Goal: Task Accomplishment & Management: Manage account settings

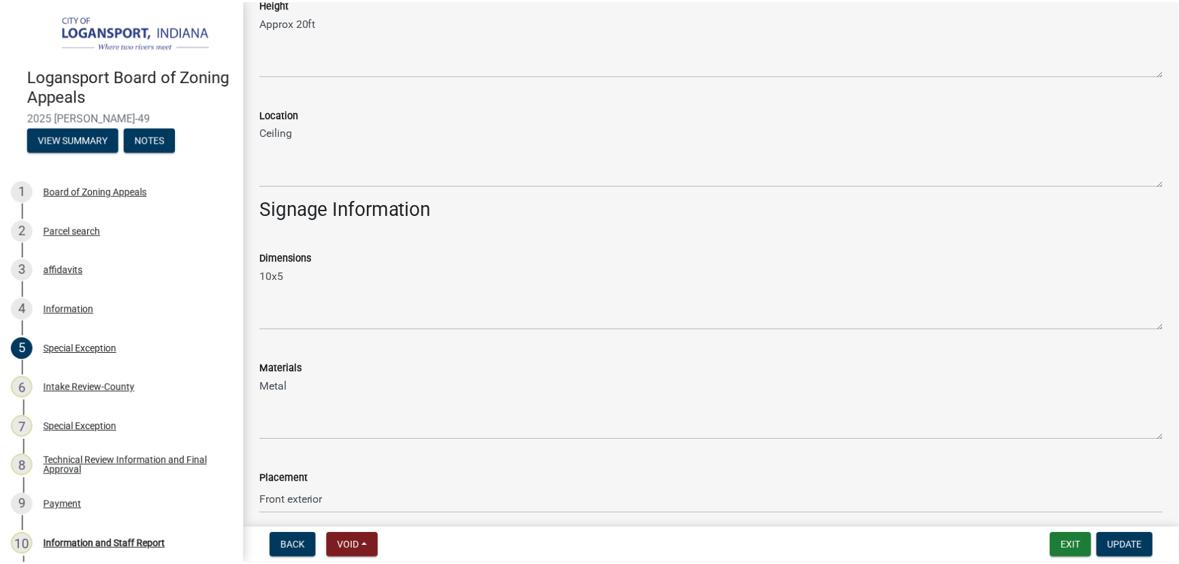
scroll to position [371, 0]
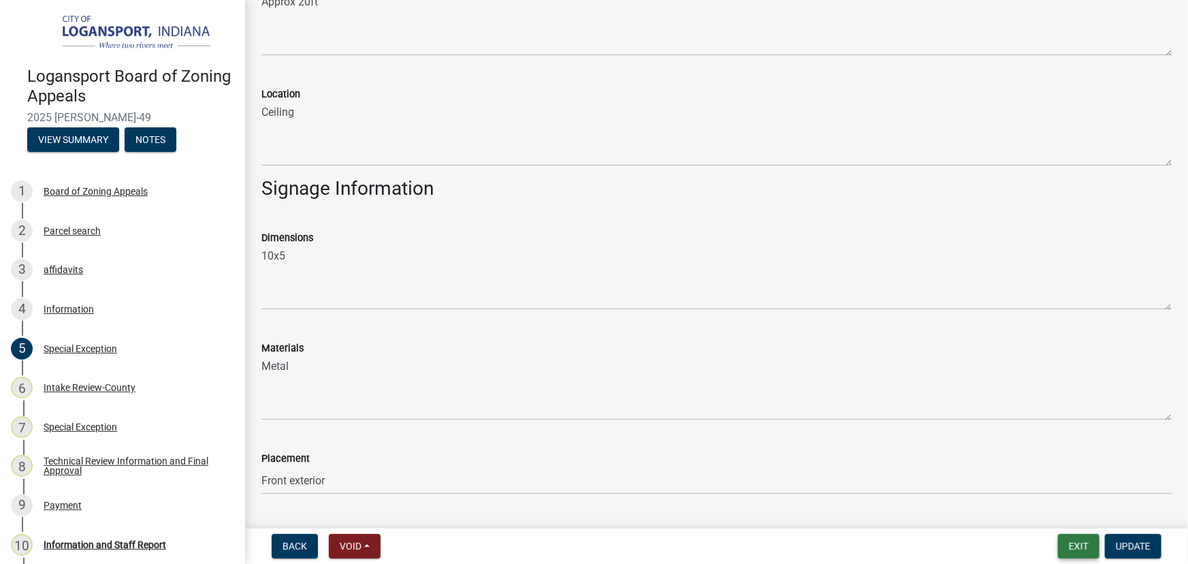
click at [1075, 541] on button "Exit" at bounding box center [1079, 546] width 42 height 25
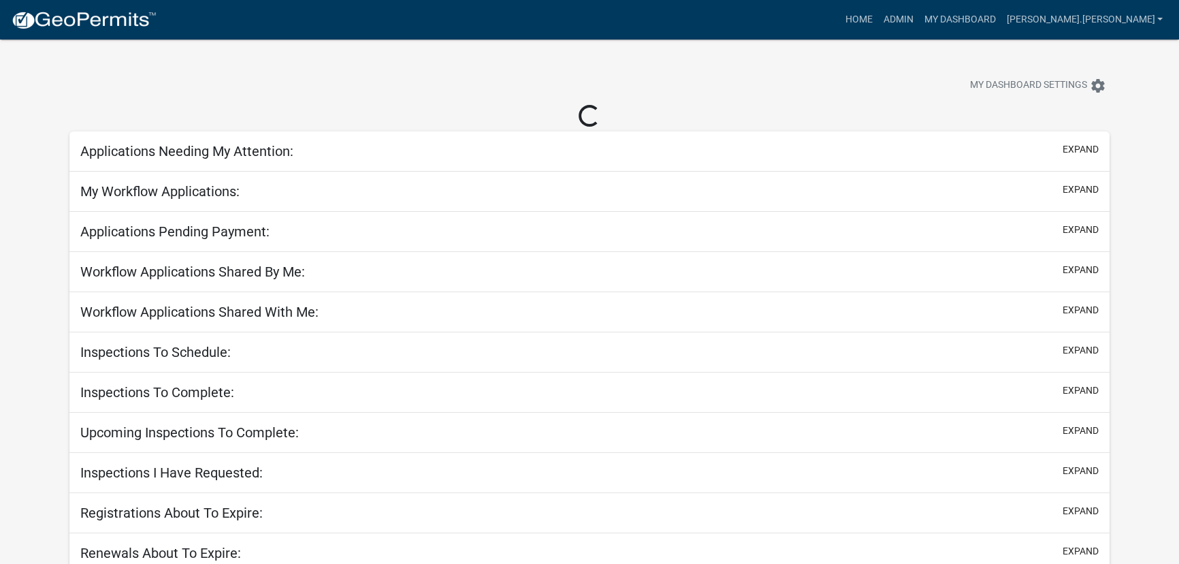
select select "3: 100"
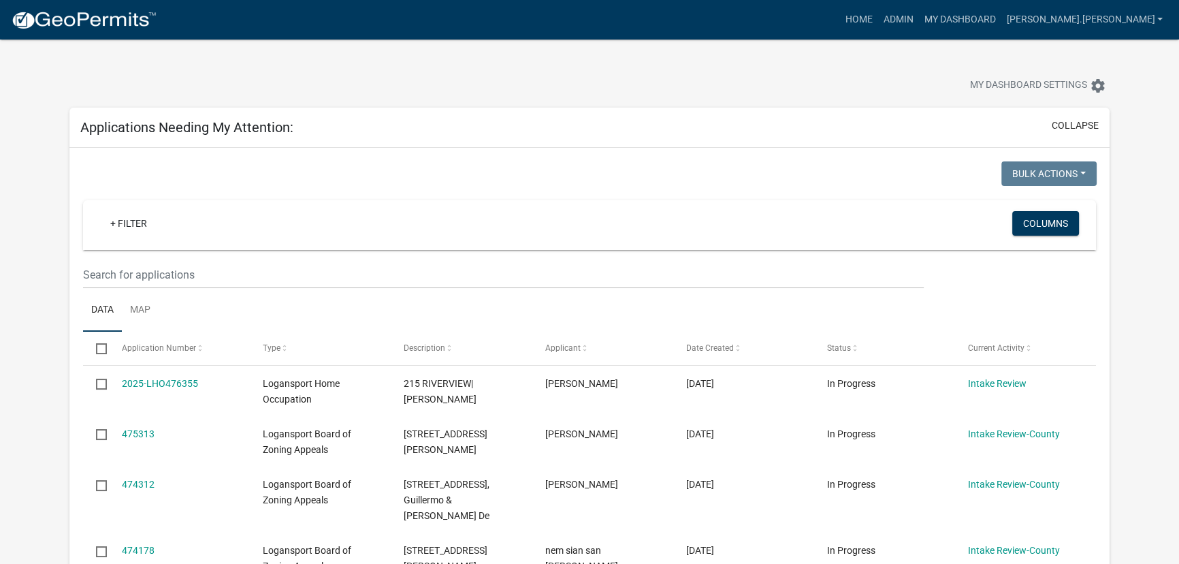
click at [136, 218] on link "+ Filter" at bounding box center [128, 223] width 59 height 25
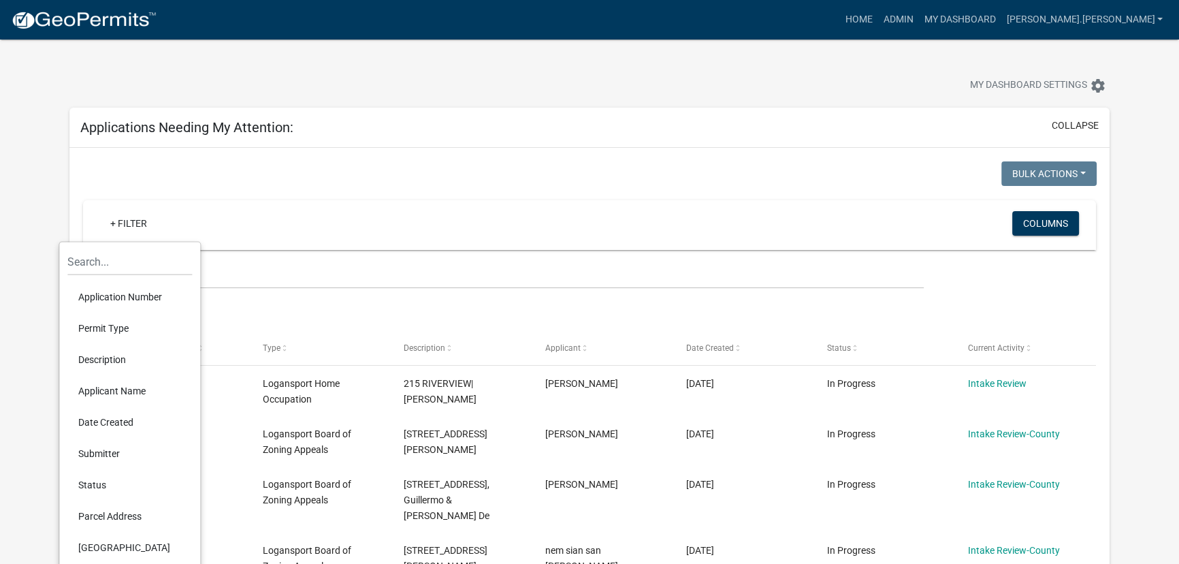
click at [116, 328] on li "Permit Type" at bounding box center [129, 327] width 125 height 31
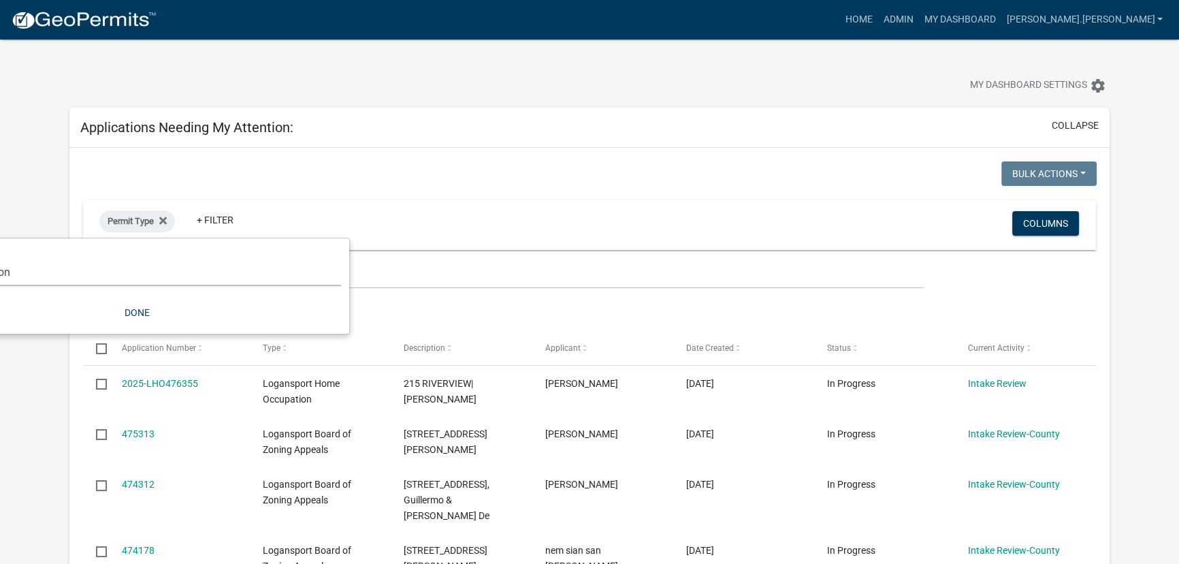
click at [112, 279] on select "Select an option *In Office GARAGE SALE Permit COMPLETED IN OFFICE ONLY Applica…" at bounding box center [137, 272] width 408 height 28
select select "5374a497-29e9-4139-8594-833f9e4fb562"
click at [10, 258] on select "Select an option *In Office GARAGE SALE Permit COMPLETED IN OFFICE ONLY Applica…" at bounding box center [137, 272] width 408 height 28
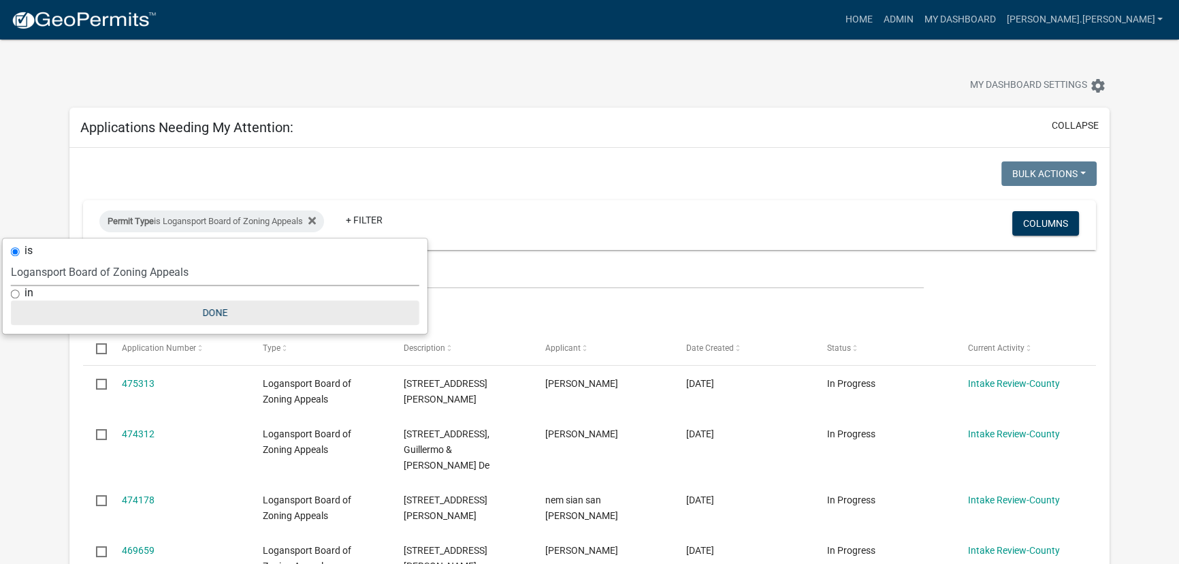
click at [216, 312] on button "Done" at bounding box center [215, 312] width 408 height 25
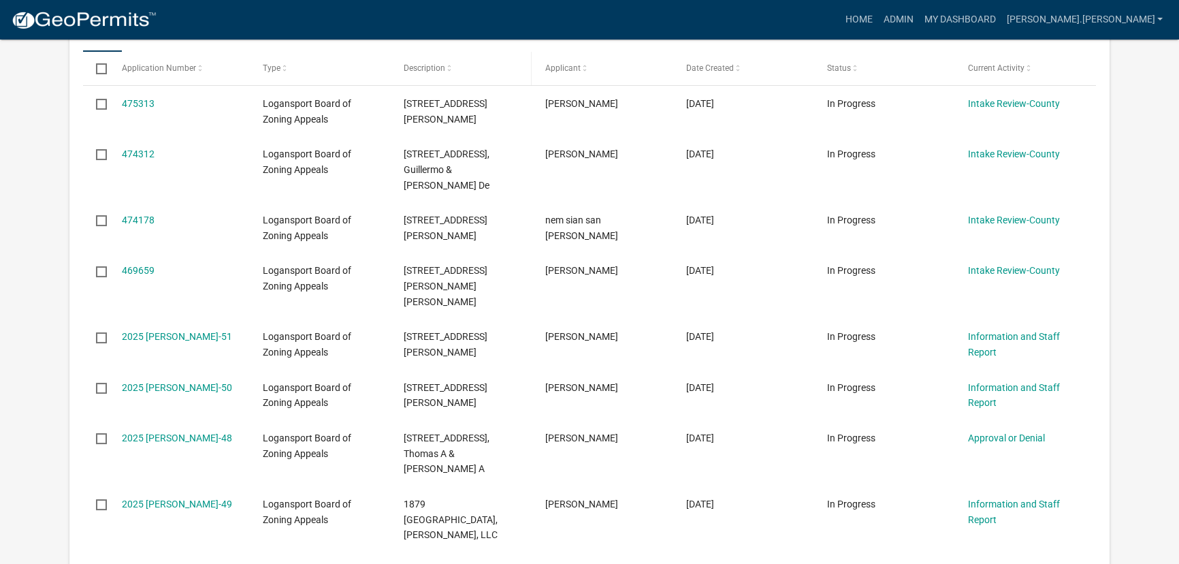
scroll to position [309, 0]
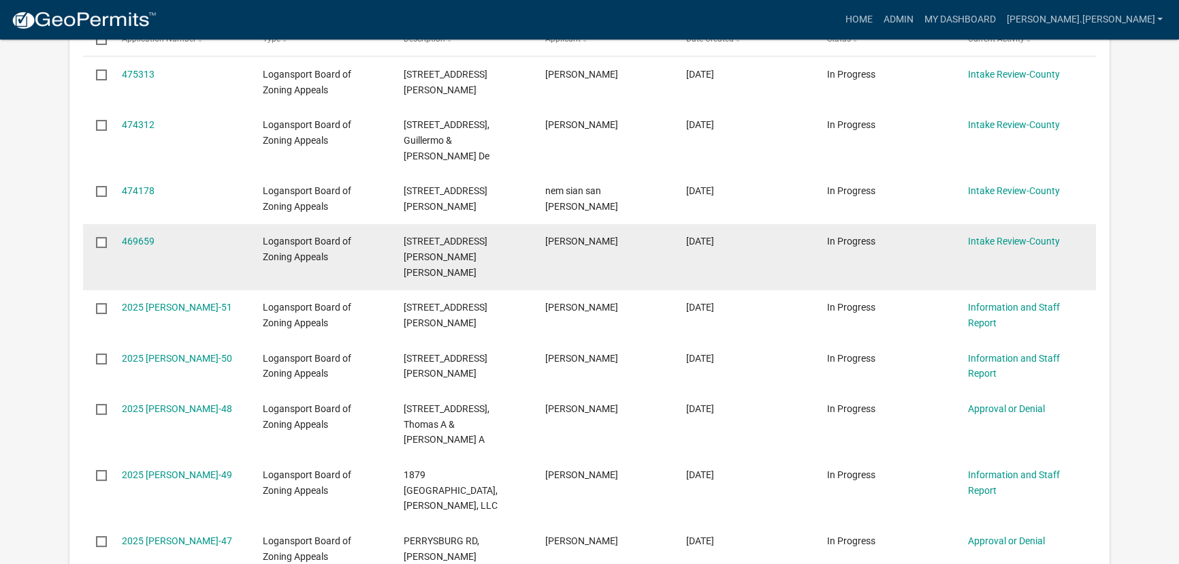
click at [99, 246] on input "checkbox" at bounding box center [100, 241] width 9 height 9
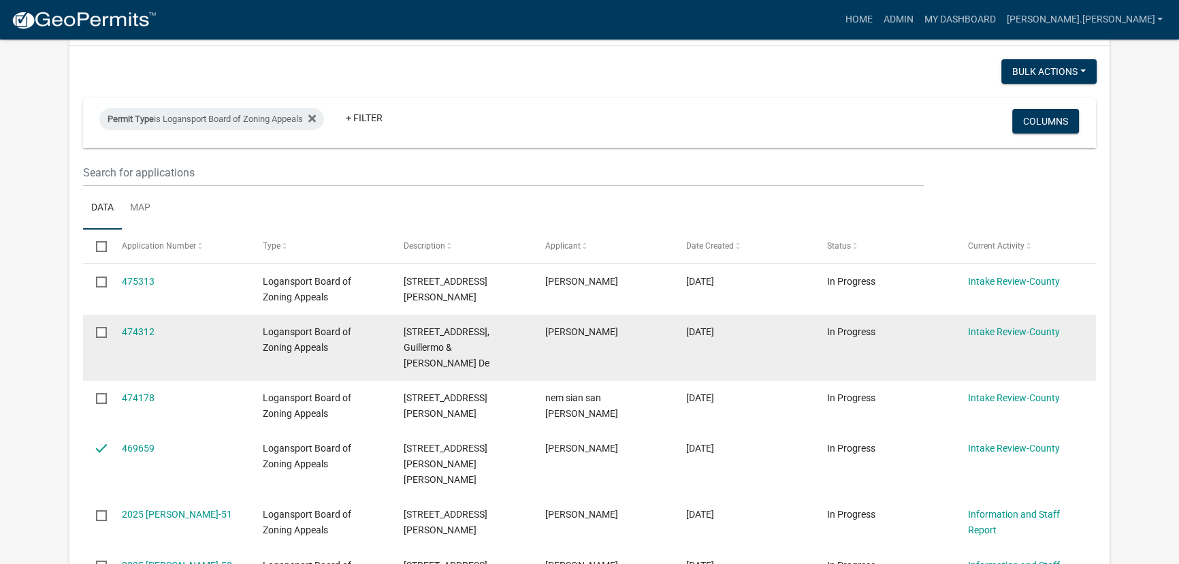
scroll to position [61, 0]
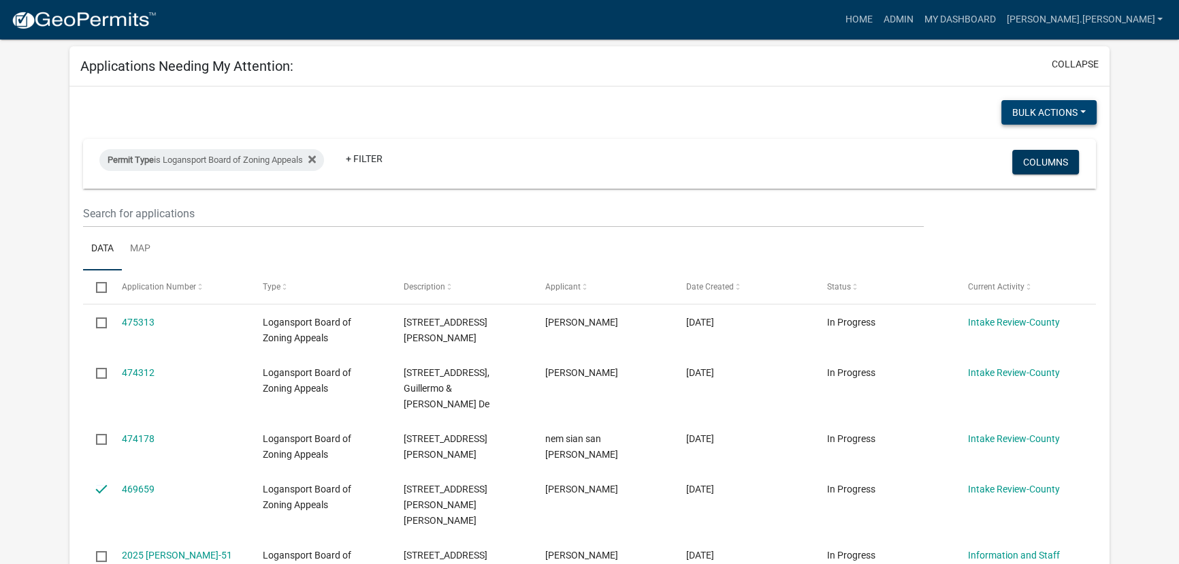
click at [1059, 107] on button "Bulk Actions" at bounding box center [1048, 112] width 95 height 25
click at [1031, 145] on button "Void" at bounding box center [1041, 148] width 109 height 33
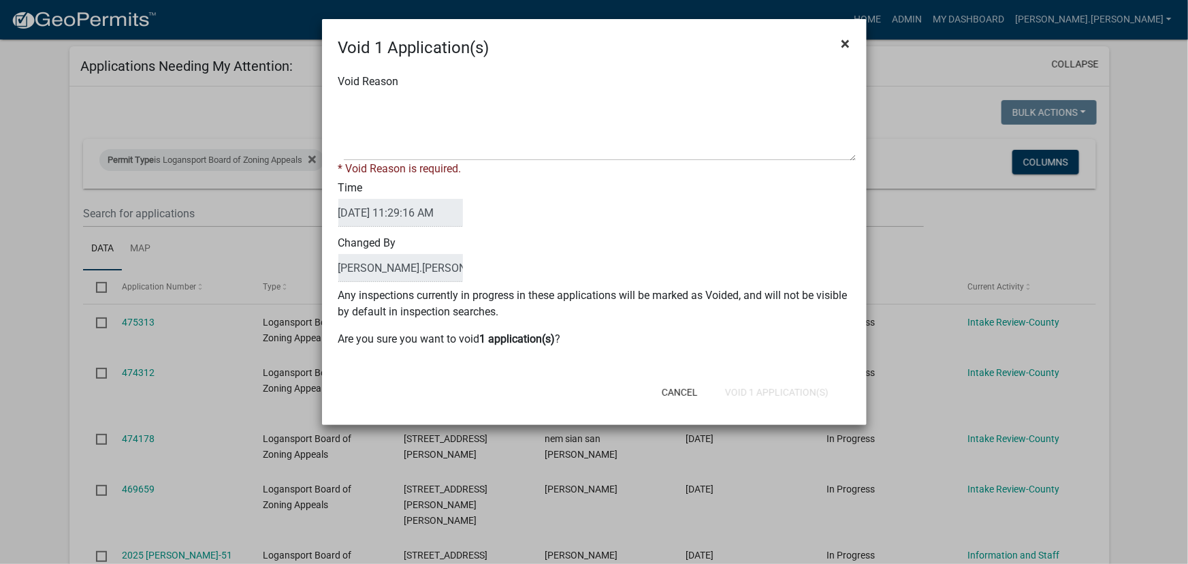
click at [849, 39] on span "×" at bounding box center [845, 43] width 9 height 19
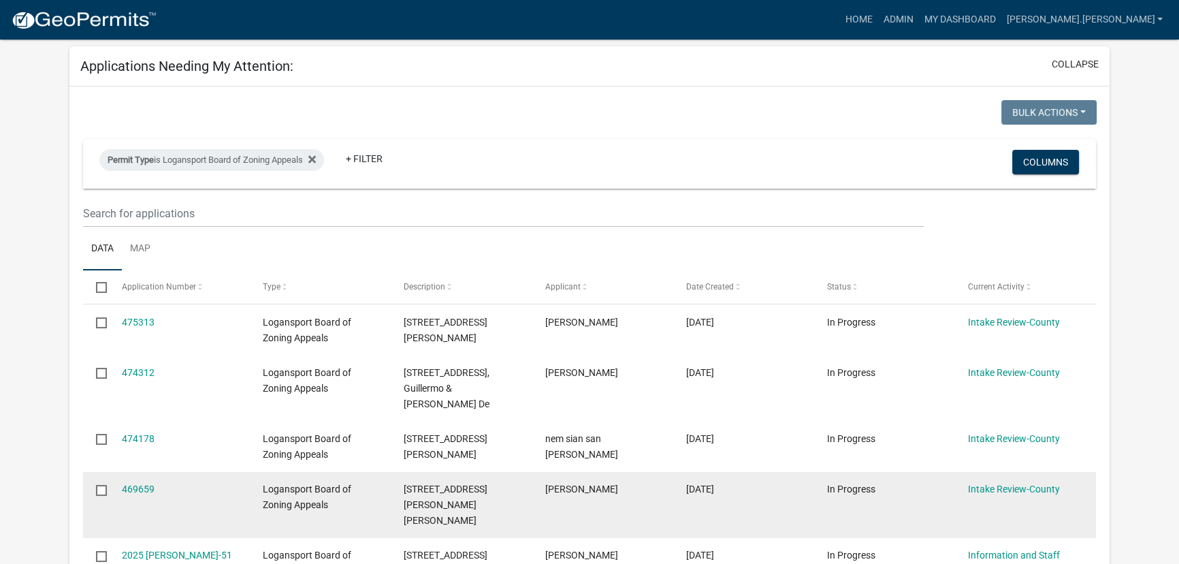
click at [103, 493] on input "checkbox" at bounding box center [100, 489] width 9 height 9
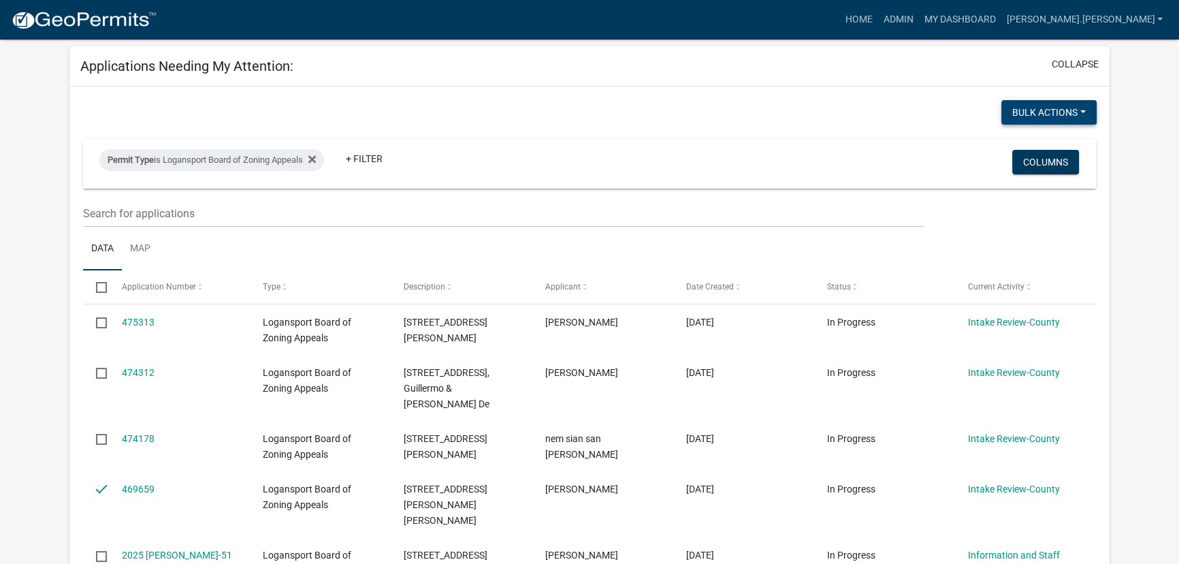
click at [1029, 116] on button "Bulk Actions" at bounding box center [1048, 112] width 95 height 25
click at [1021, 245] on button "Withdraw" at bounding box center [1041, 246] width 109 height 33
checkbox input "false"
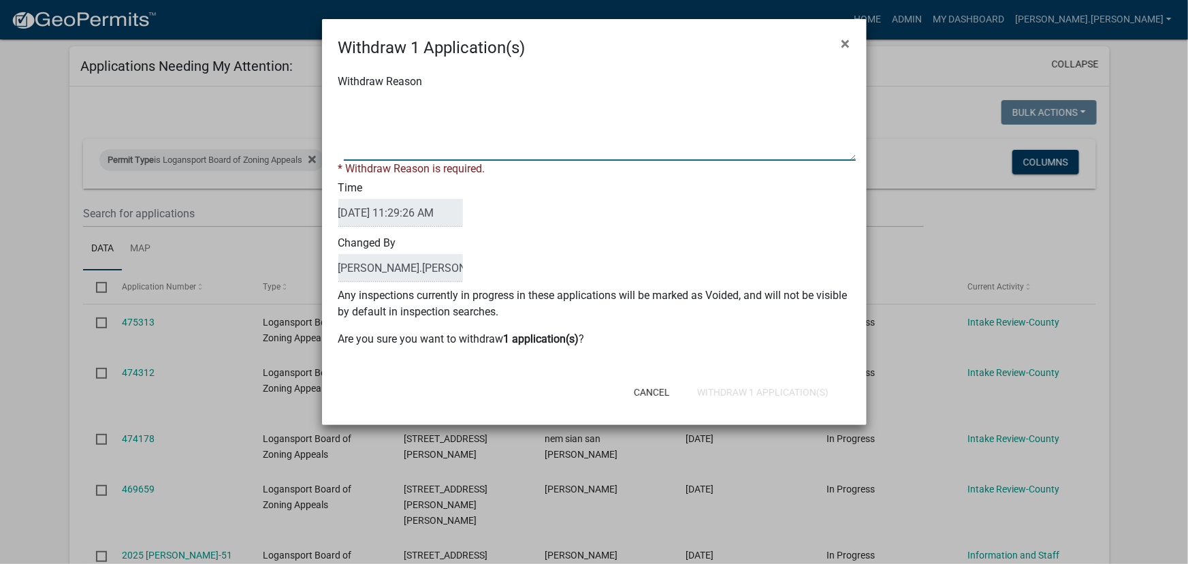
click at [417, 110] on textarea "Withdraw Reason" at bounding box center [600, 127] width 512 height 68
type textarea "Decided to not do the project for a long while."
click at [843, 42] on span "×" at bounding box center [845, 43] width 9 height 19
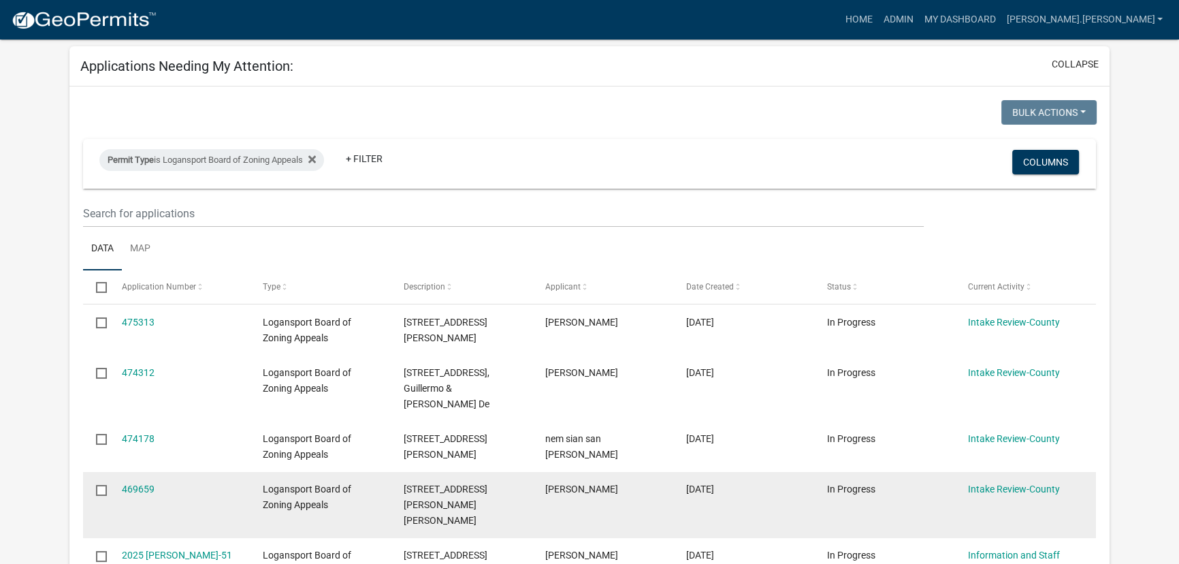
click at [103, 493] on input "checkbox" at bounding box center [100, 489] width 9 height 9
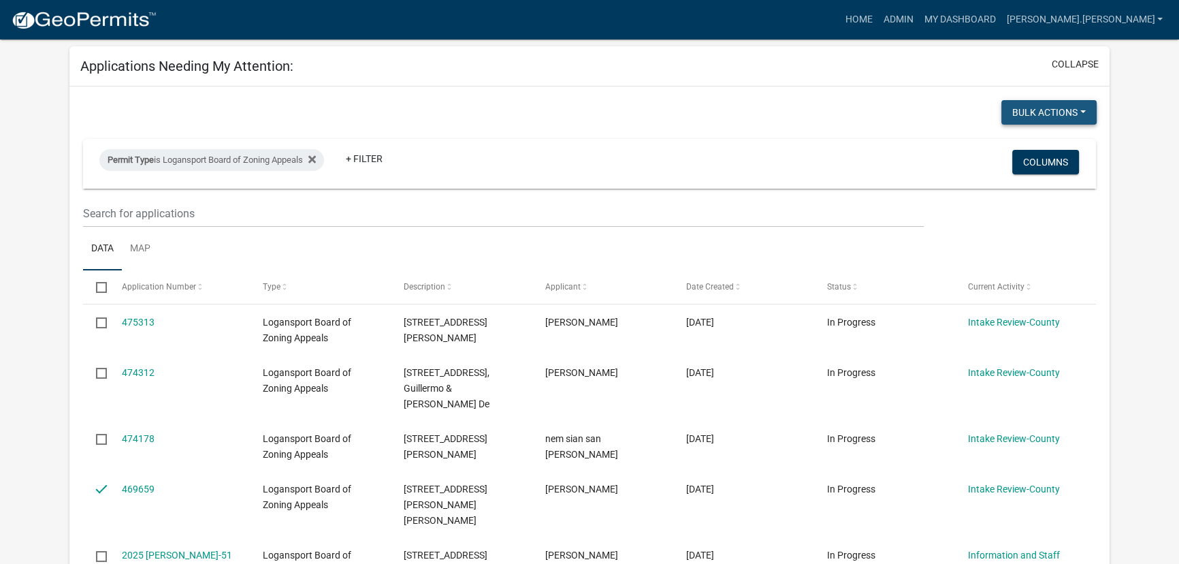
click at [1067, 109] on button "Bulk Actions" at bounding box center [1048, 112] width 95 height 25
click at [1044, 145] on button "Void" at bounding box center [1041, 148] width 109 height 33
checkbox input "false"
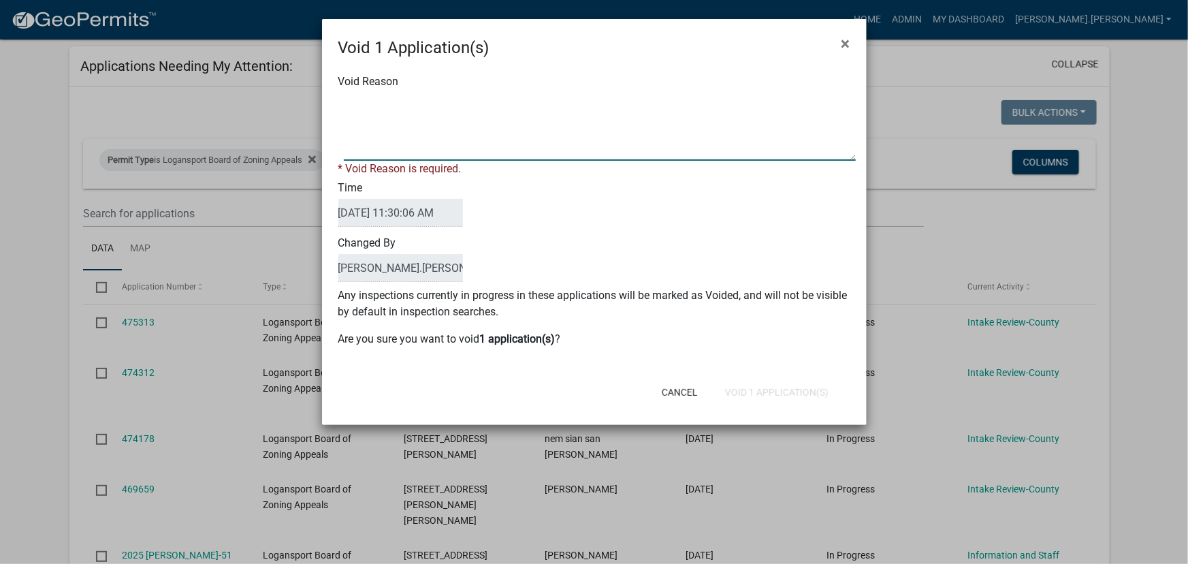
click at [451, 131] on textarea "Void Reason" at bounding box center [600, 127] width 512 height 68
type textarea "Decided to not proceed with project right now. May come back in a year or so."
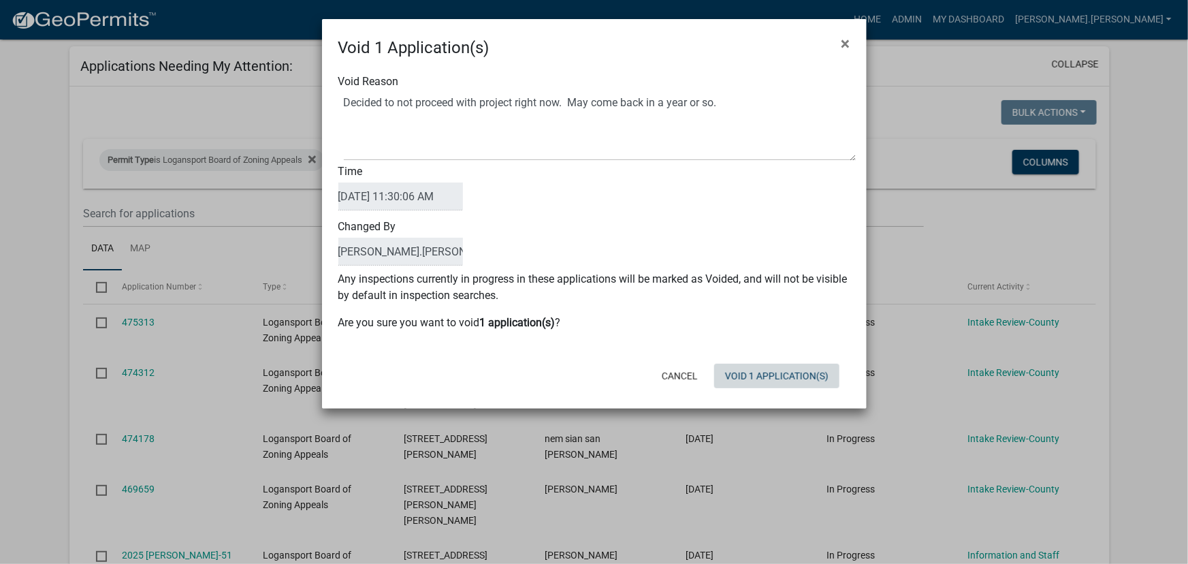
click at [781, 388] on div "Cancel Void 1 Application(s)" at bounding box center [683, 375] width 336 height 35
click at [781, 374] on button "Void 1 Application(s)" at bounding box center [776, 375] width 125 height 25
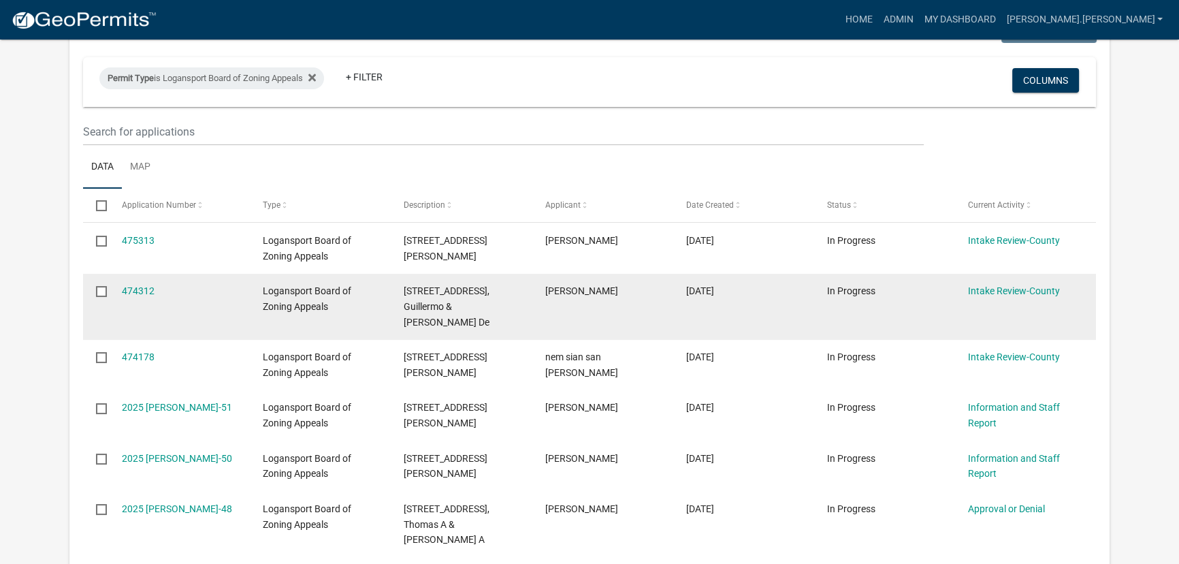
scroll to position [0, 0]
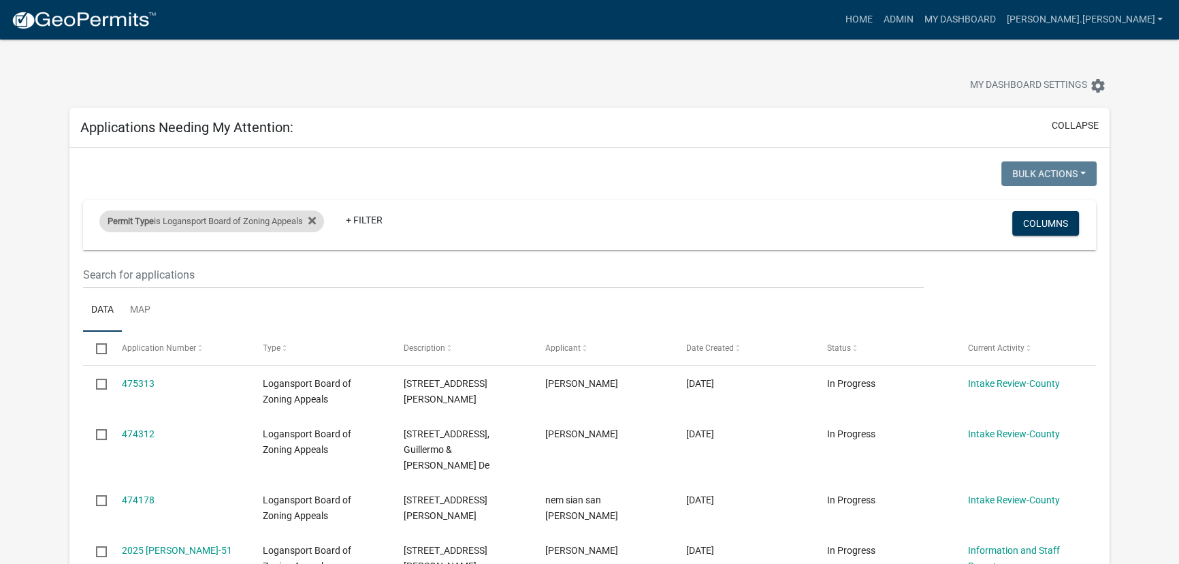
click at [323, 223] on div "Permit Type is Logansport Board of Zoning Appeals" at bounding box center [211, 221] width 225 height 22
select select "5374a497-29e9-4139-8594-833f9e4fb562"
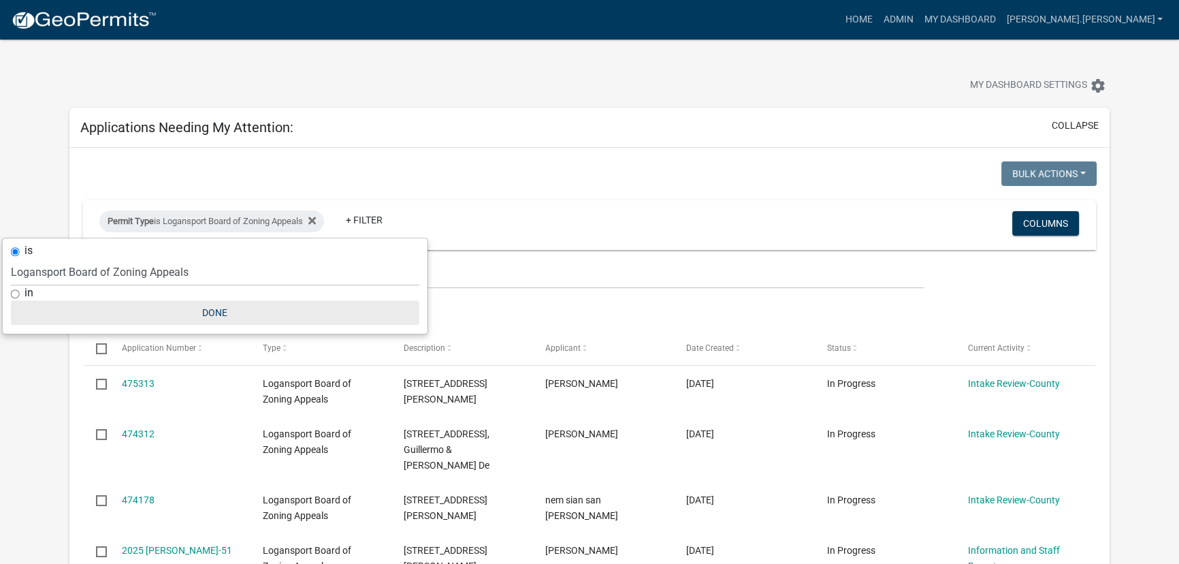
click at [224, 312] on button "Done" at bounding box center [215, 312] width 408 height 25
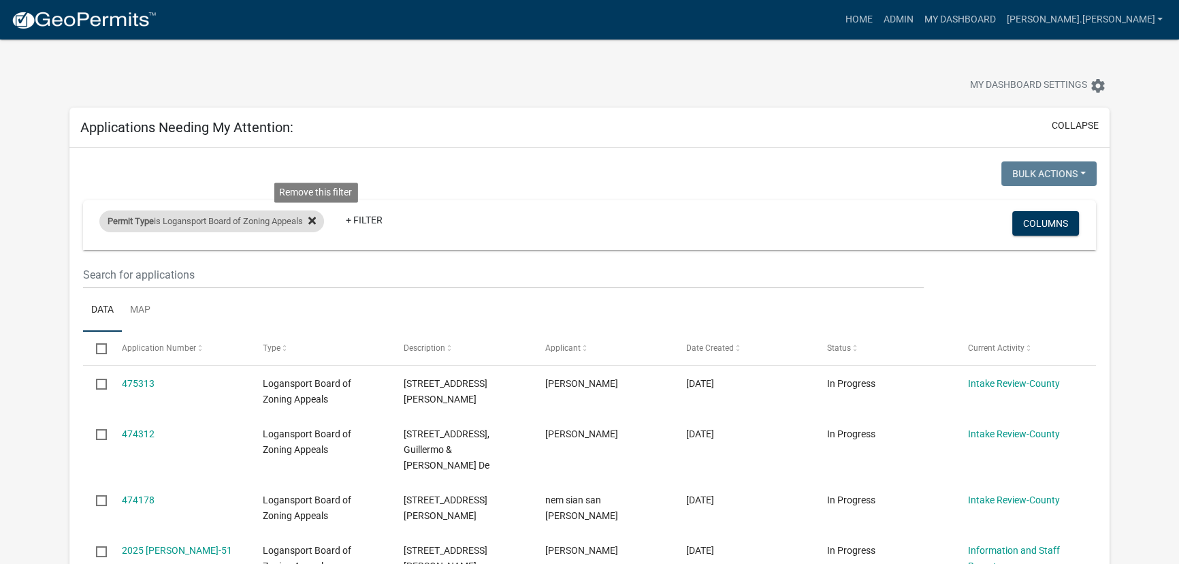
click at [316, 218] on icon at bounding box center [311, 220] width 7 height 11
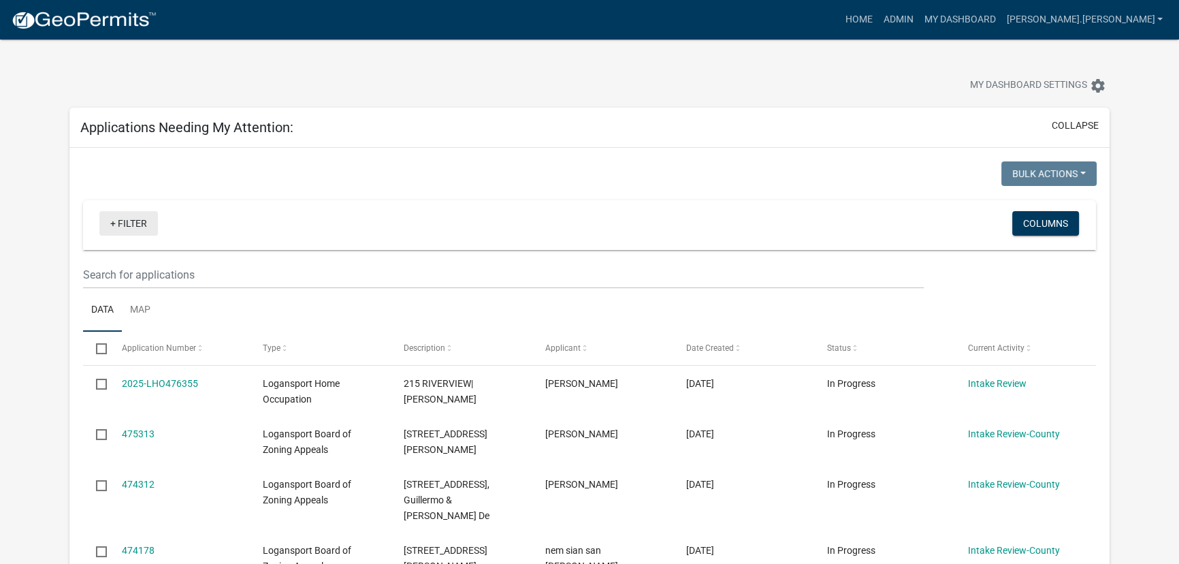
click at [116, 218] on link "+ Filter" at bounding box center [128, 223] width 59 height 25
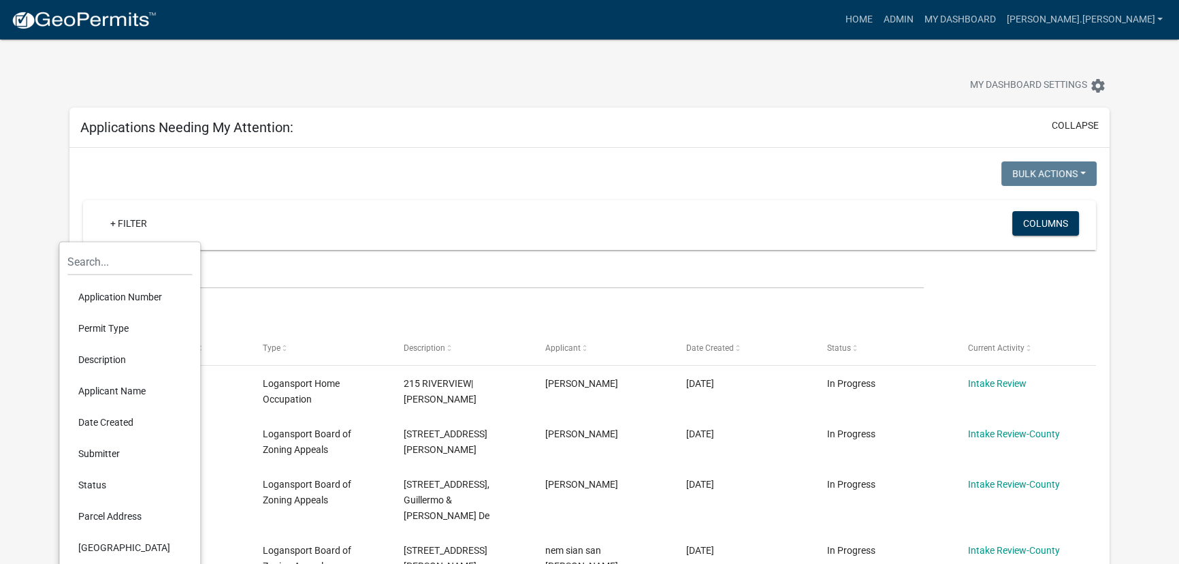
click at [107, 333] on li "Permit Type" at bounding box center [129, 327] width 125 height 31
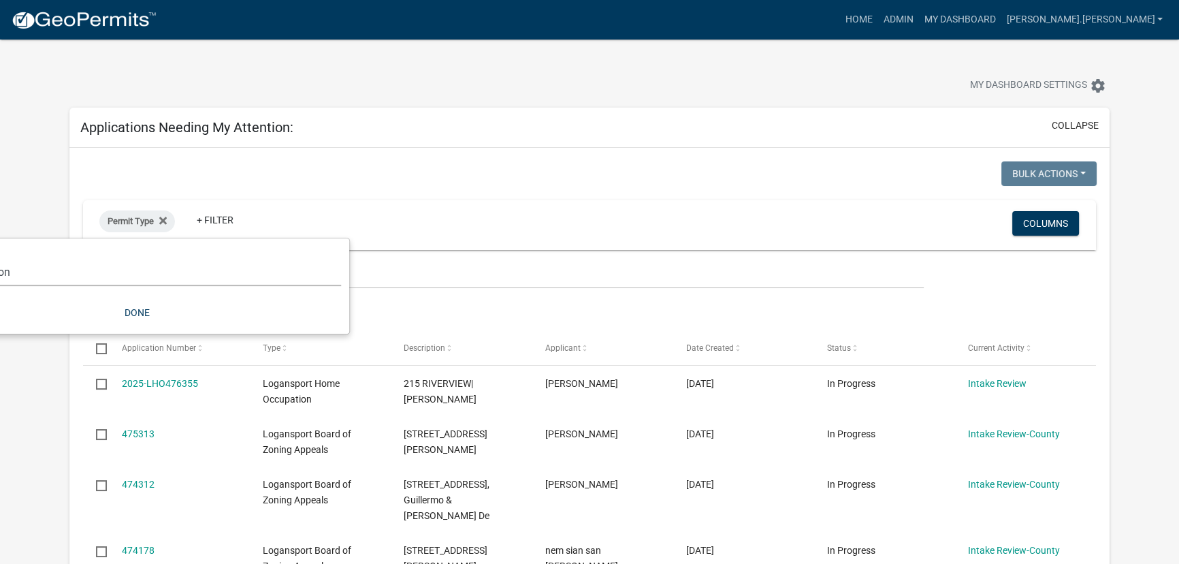
click at [178, 269] on select "Select an option *In Office GARAGE SALE Permit COMPLETED IN OFFICE ONLY Applica…" at bounding box center [137, 272] width 408 height 28
select select "9cc99fe7-a495-41e6-9243-9fb017379584"
click at [0, 258] on select "Select an option *In Office GARAGE SALE Permit COMPLETED IN OFFICE ONLY Applica…" at bounding box center [137, 272] width 408 height 28
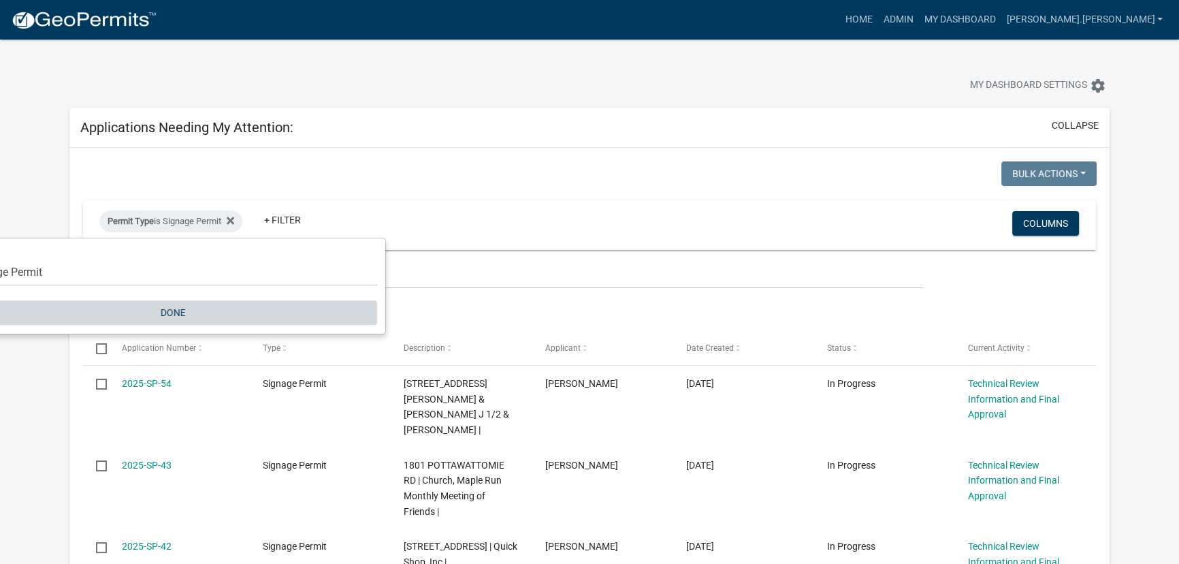
click at [170, 310] on button "Done" at bounding box center [173, 312] width 408 height 25
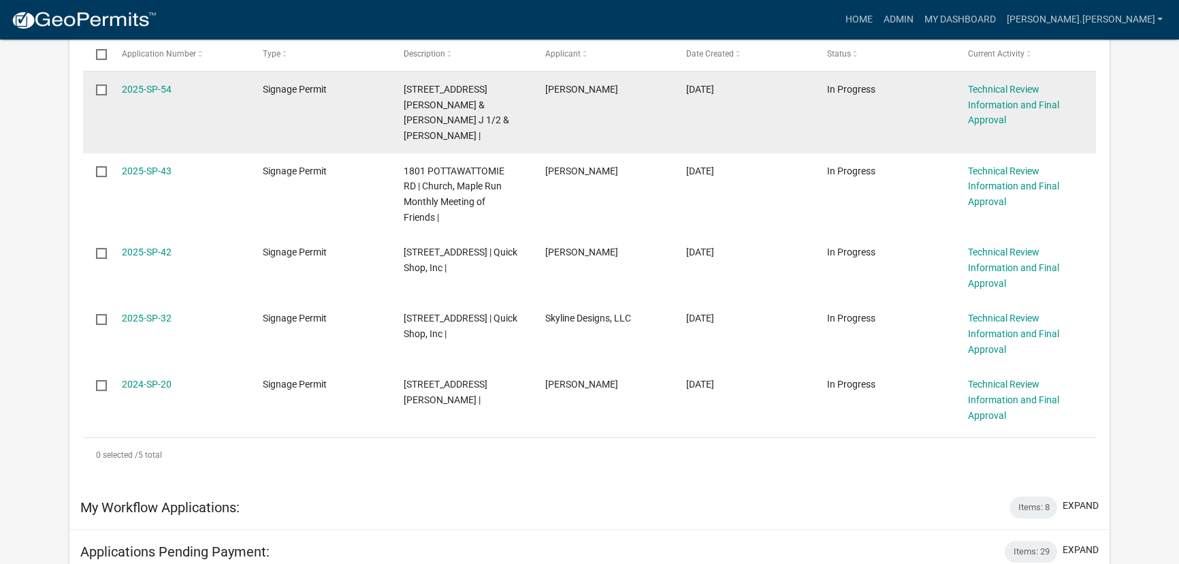
scroll to position [309, 0]
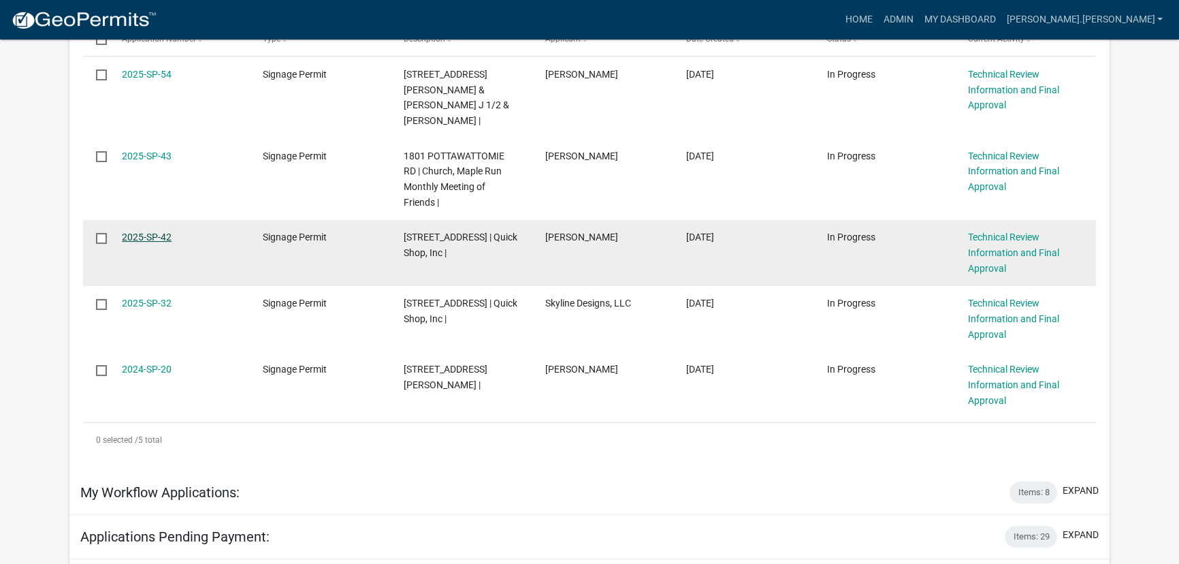
click at [143, 236] on link "2025-SP-42" at bounding box center [147, 236] width 50 height 11
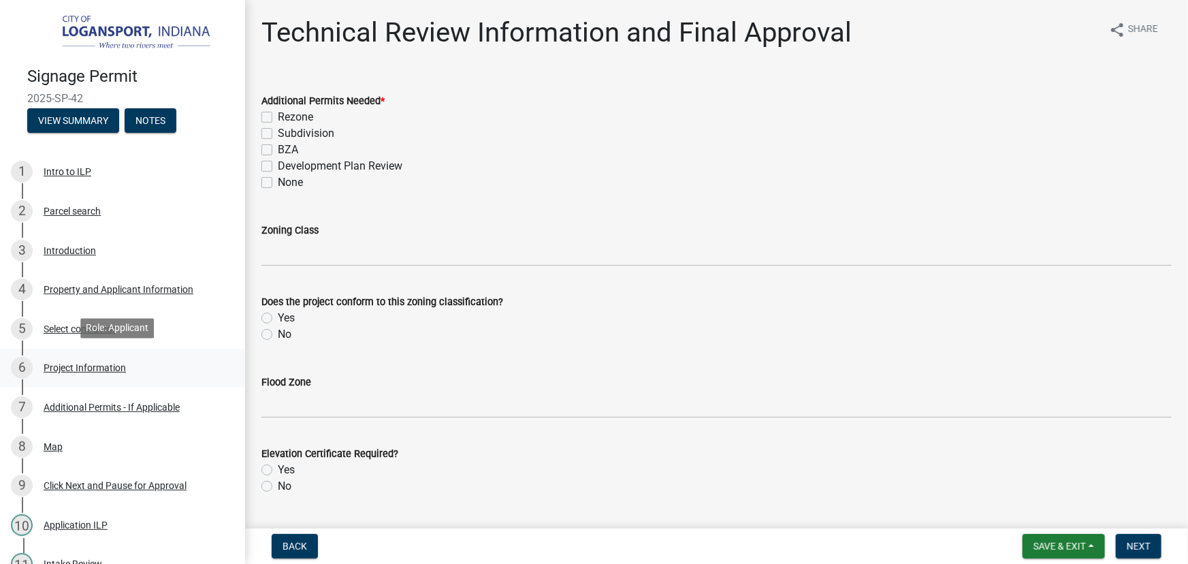
click at [80, 365] on div "Project Information" at bounding box center [85, 368] width 82 height 10
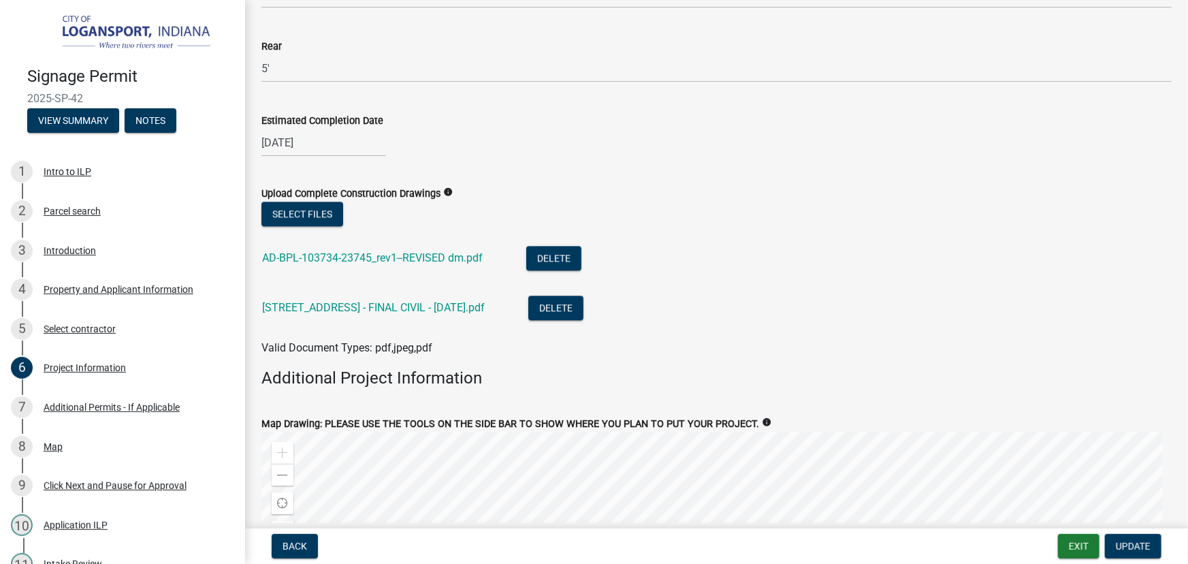
scroll to position [1546, 0]
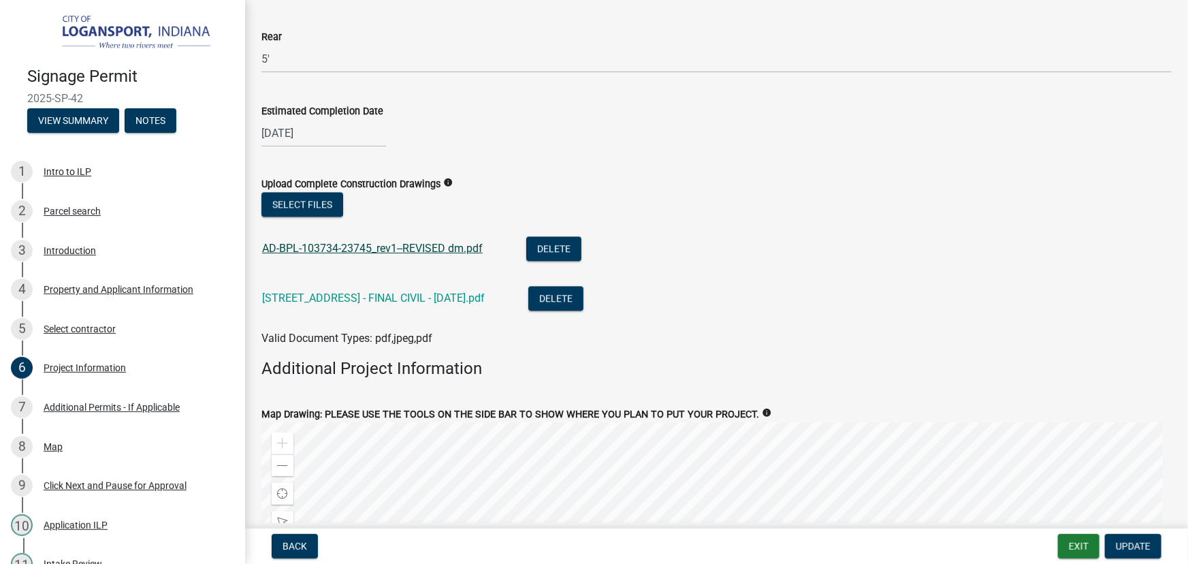
click at [422, 248] on link "AD-BPL-103734-23745_rev1--REVISED dm.pdf" at bounding box center [372, 248] width 221 height 13
